Goal: Find specific page/section: Find specific page/section

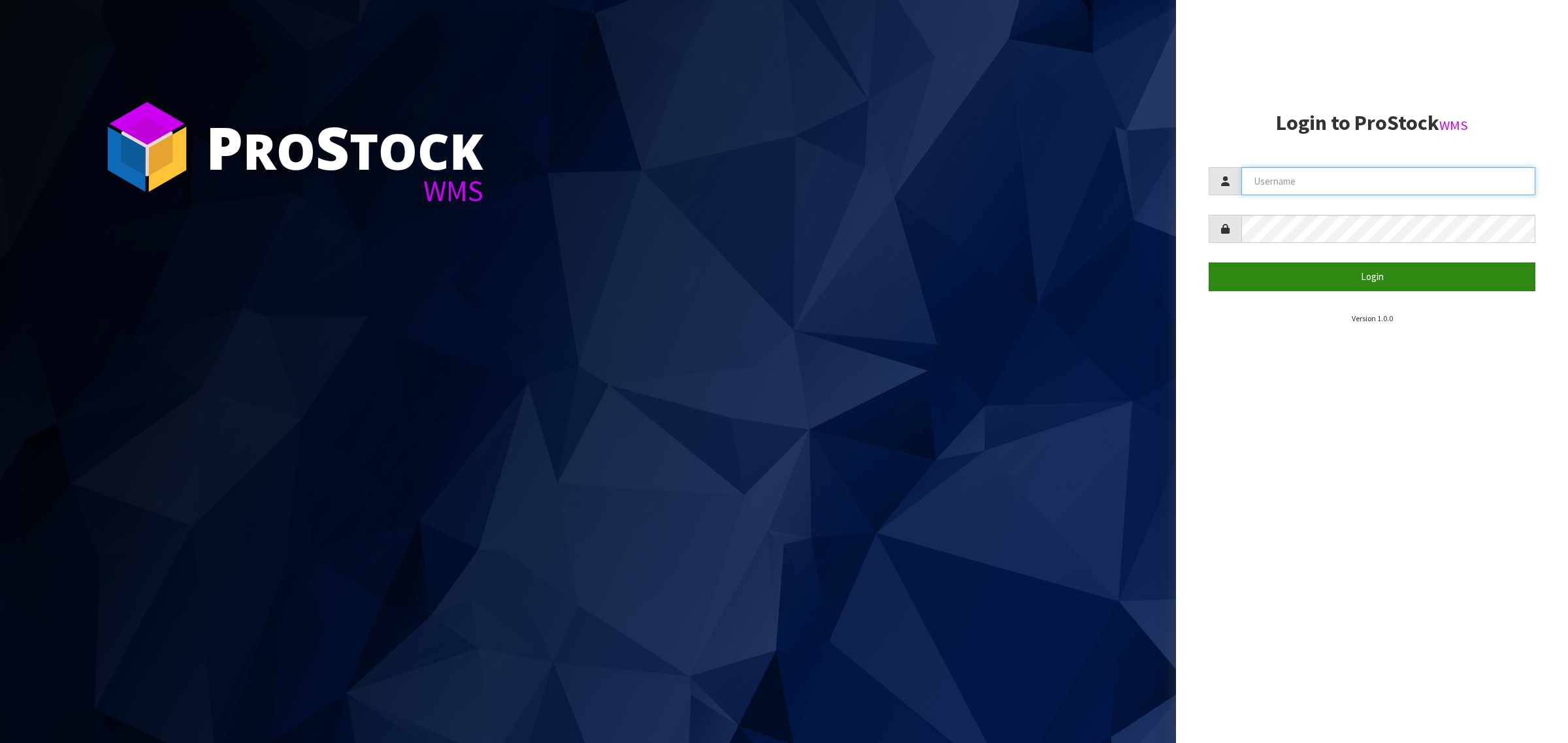
type input "[PERSON_NAME][EMAIL_ADDRESS][DOMAIN_NAME]"
click at [1304, 278] on button "Login" at bounding box center [1372, 276] width 327 height 28
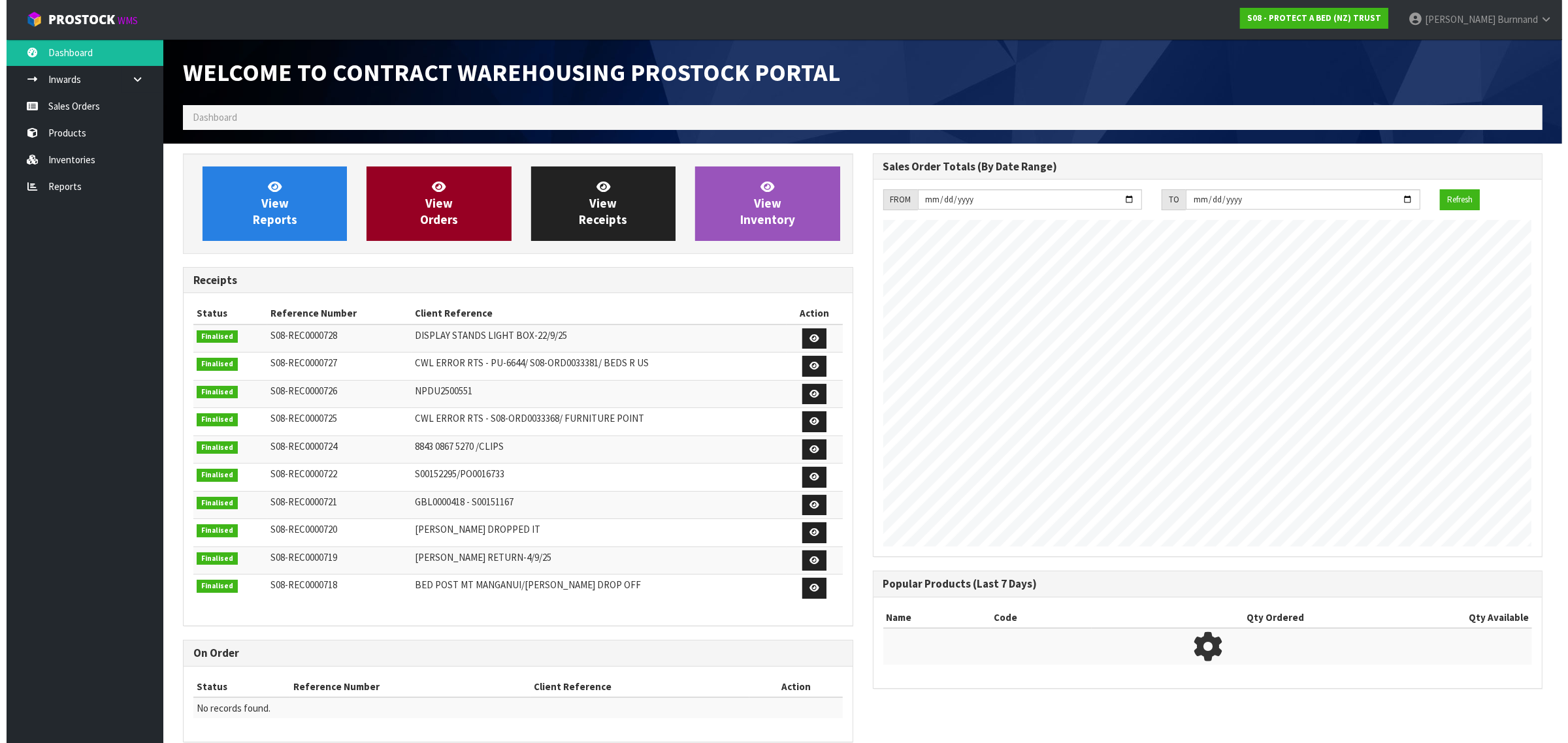
scroll to position [727, 689]
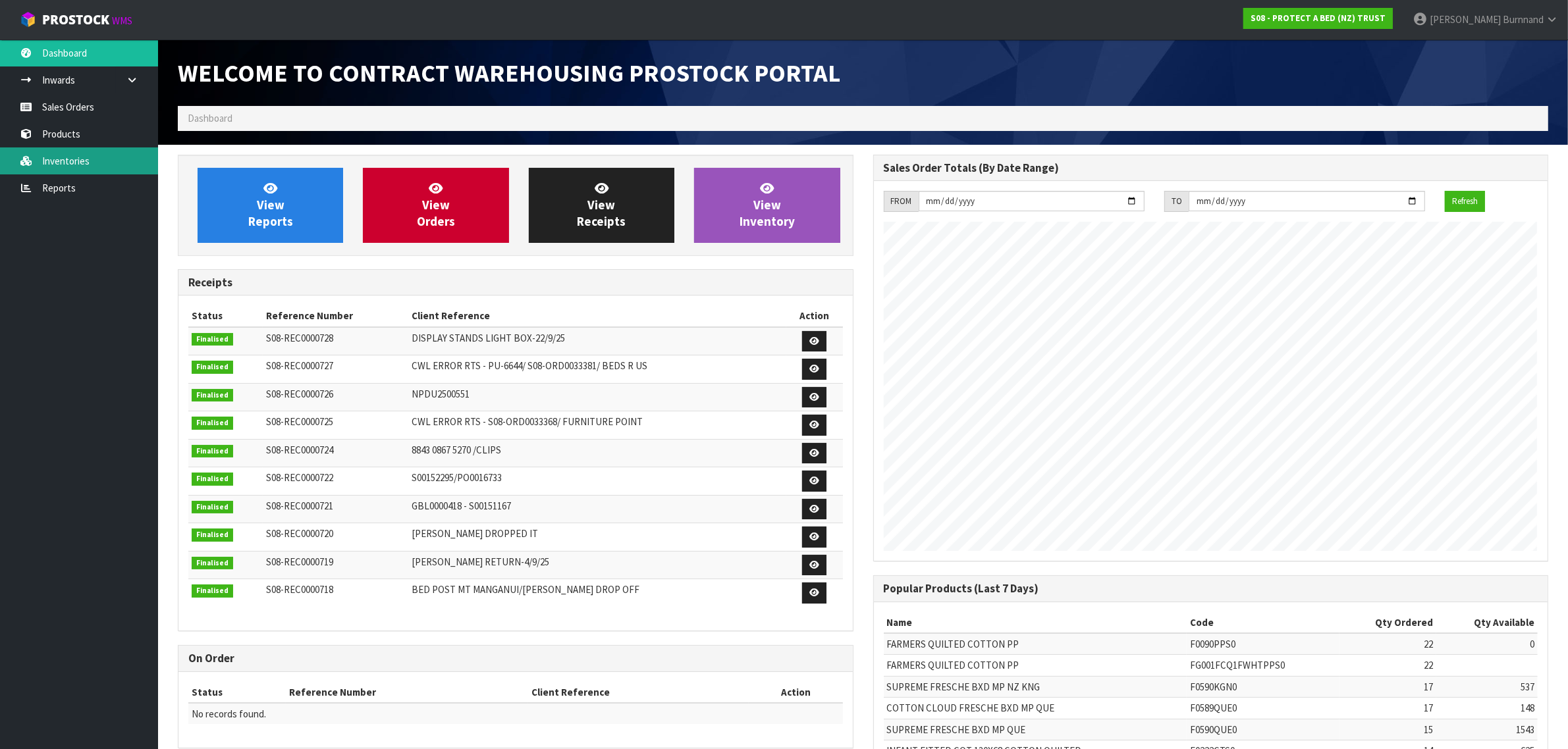
click at [63, 151] on link "Inventories" at bounding box center [79, 161] width 158 height 27
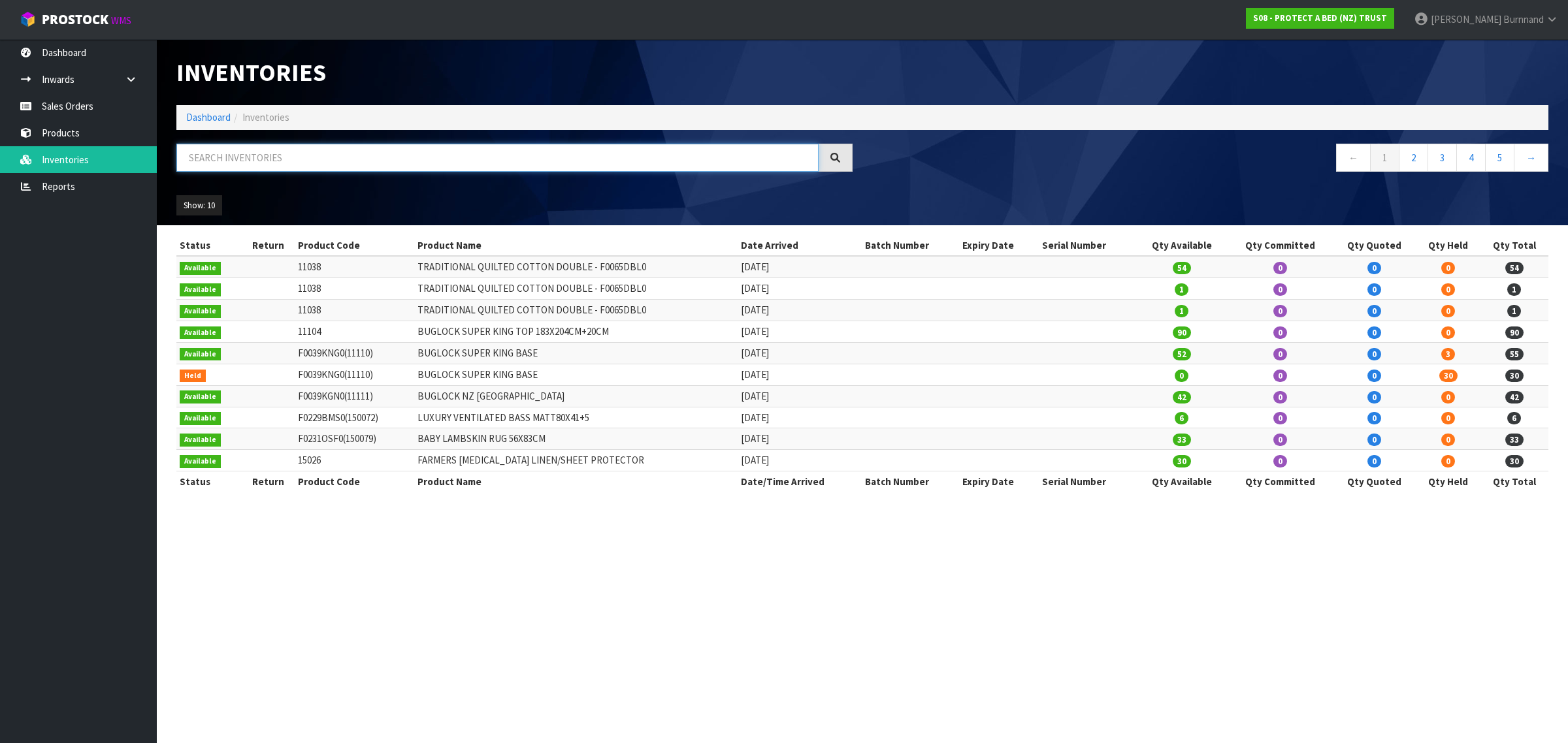
click at [214, 152] on input "text" at bounding box center [497, 157] width 642 height 28
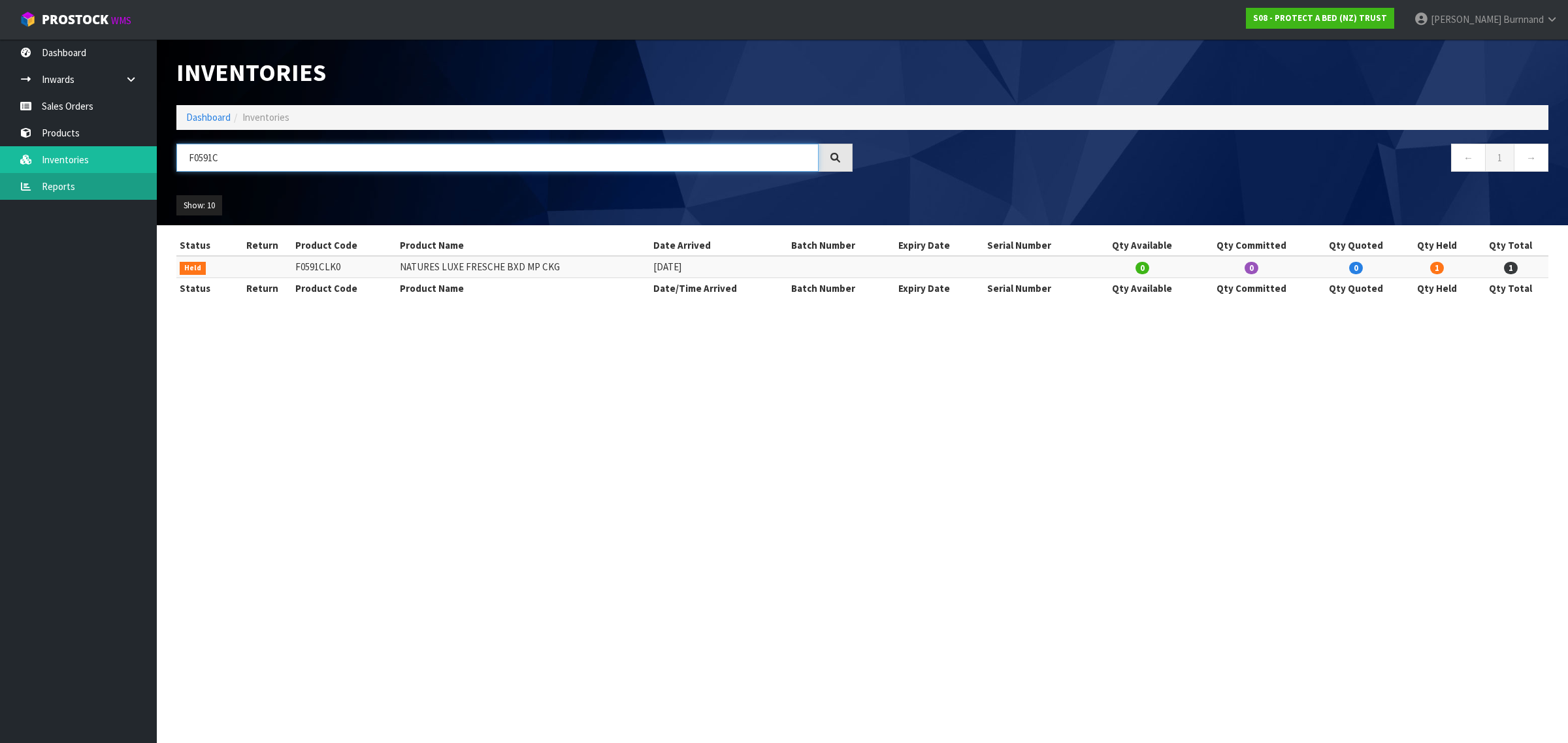
type input "F0591C"
click at [56, 183] on link "Reports" at bounding box center [78, 186] width 157 height 27
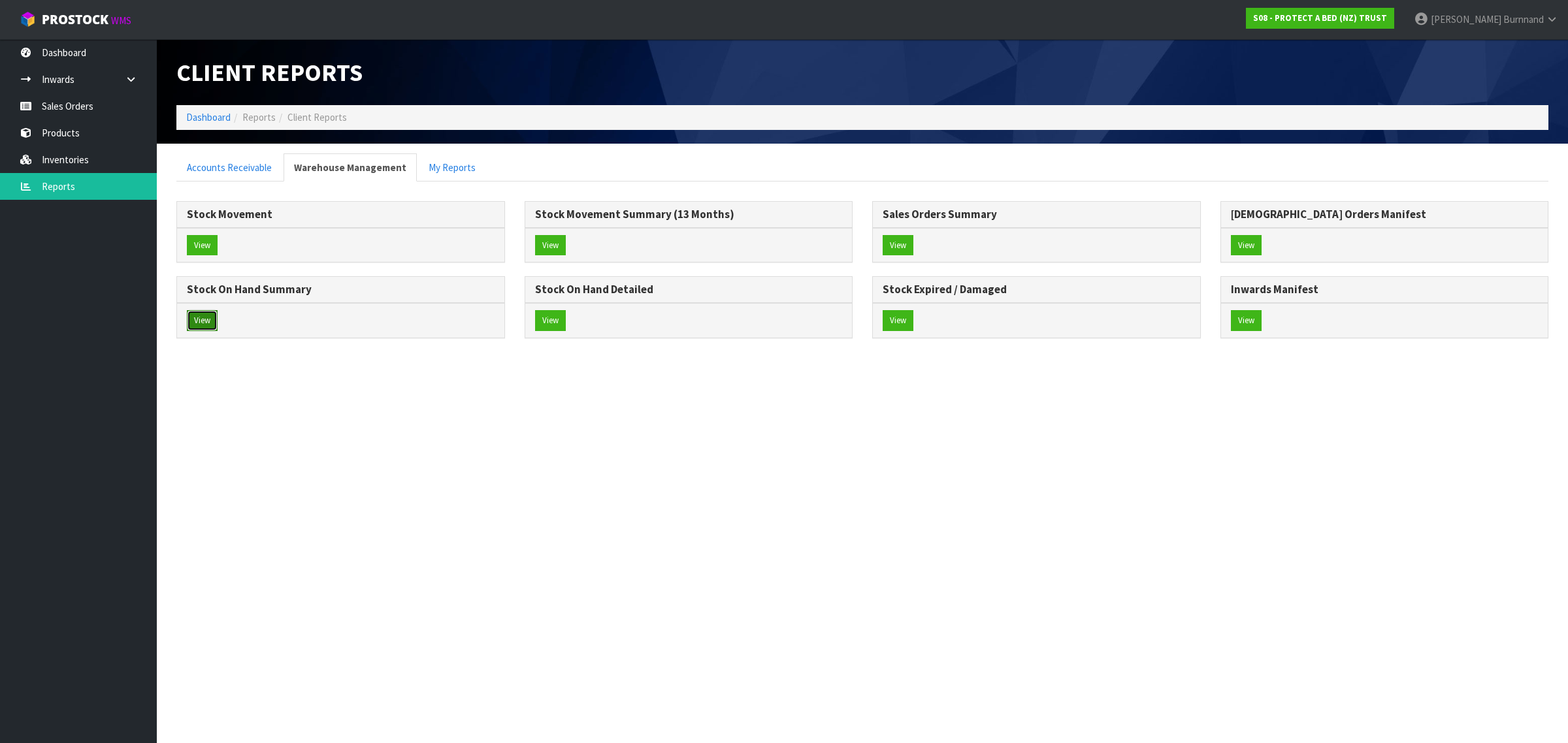
click at [197, 319] on button "View" at bounding box center [203, 321] width 31 height 21
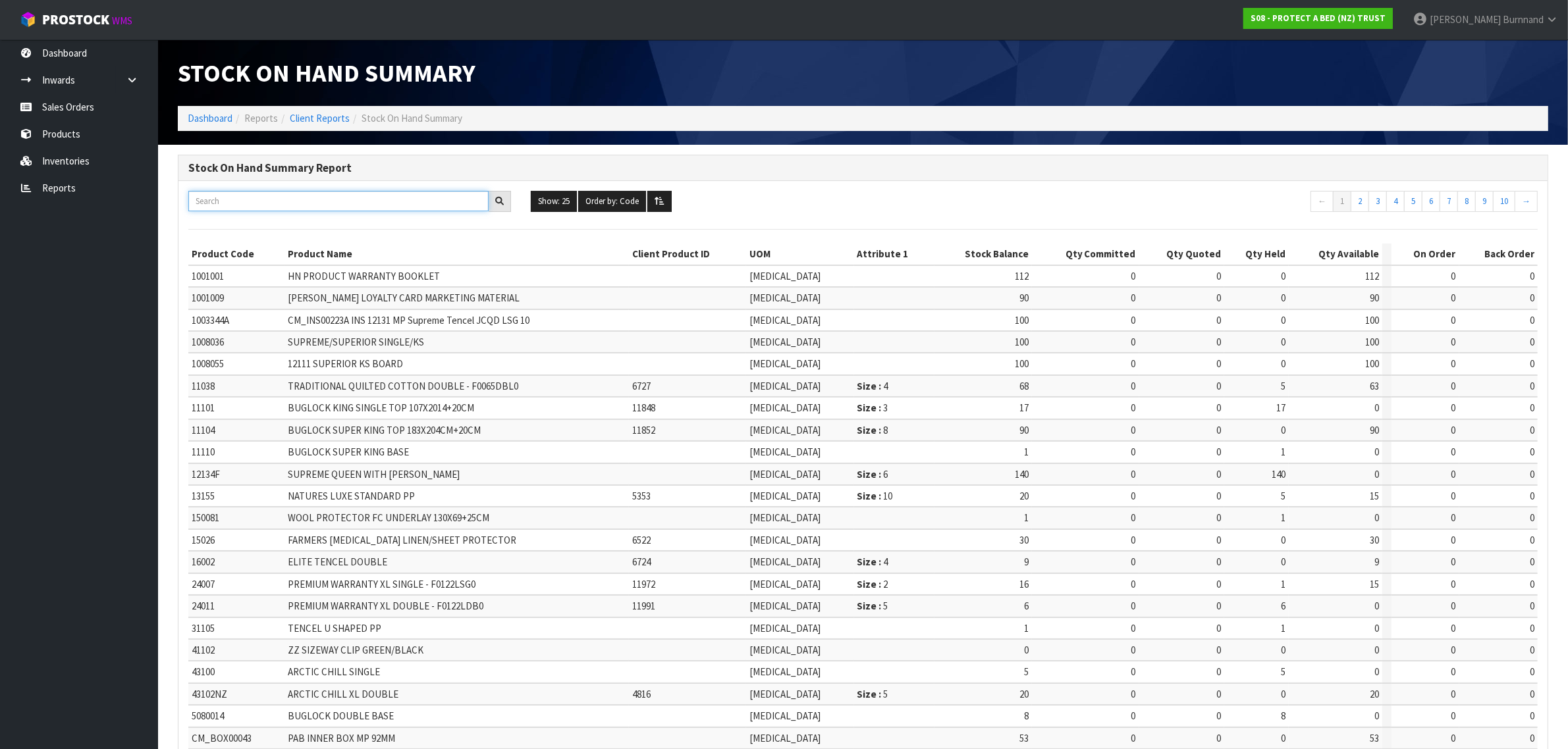
click at [223, 206] on input "text" at bounding box center [339, 200] width 300 height 20
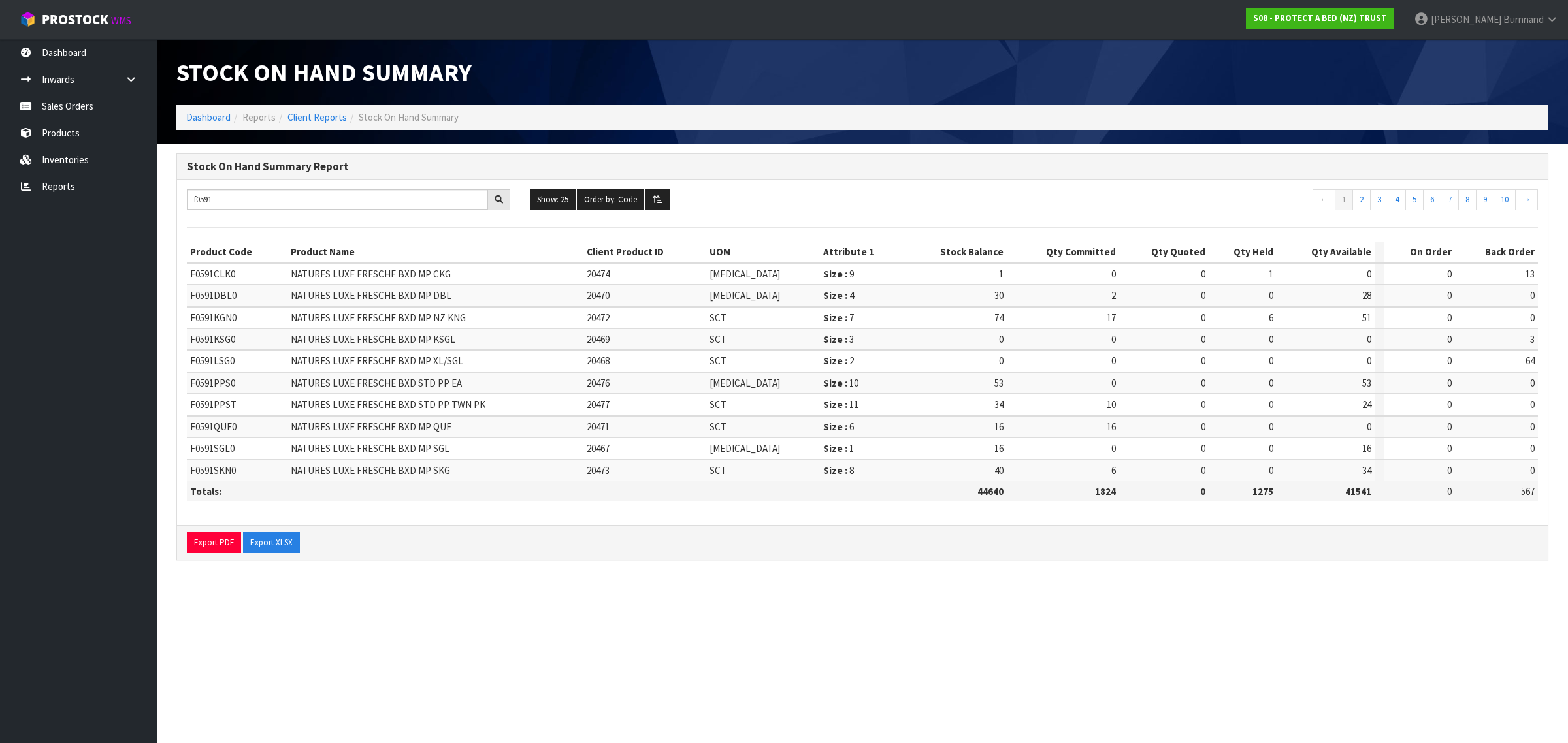
click at [472, 363] on td "NATURES LUXE FRESCHE BXD MP XL/SGL" at bounding box center [436, 360] width 296 height 21
drag, startPoint x: 200, startPoint y: 200, endPoint x: 217, endPoint y: 200, distance: 17.0
click at [217, 200] on input "f0591" at bounding box center [337, 199] width 301 height 20
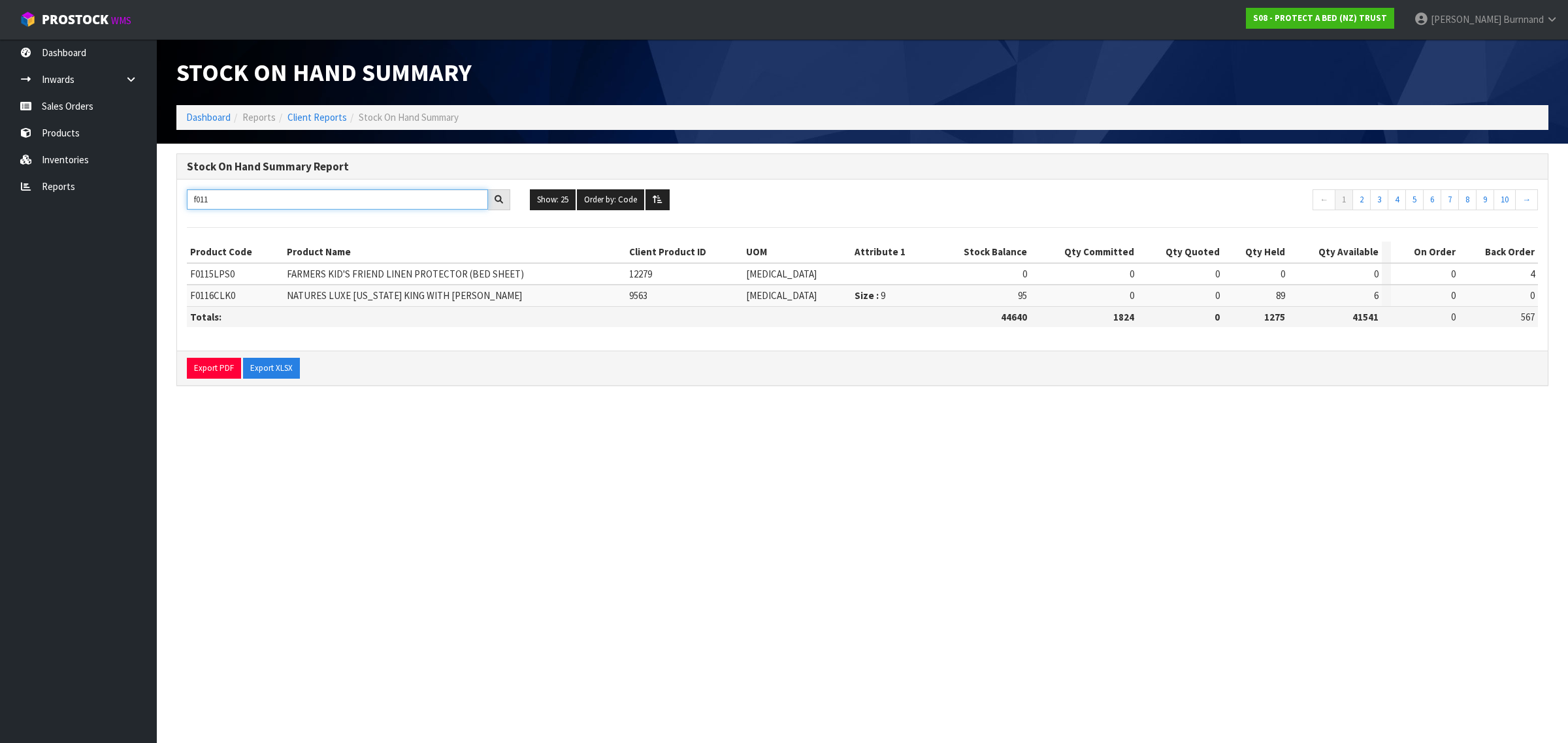
type input "f0116"
